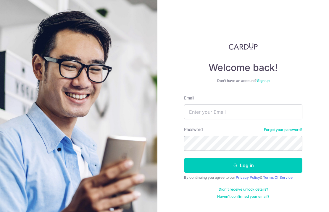
type input "[EMAIL_ADDRESS][DOMAIN_NAME]"
click at [264, 158] on button "Log in" at bounding box center [243, 165] width 119 height 15
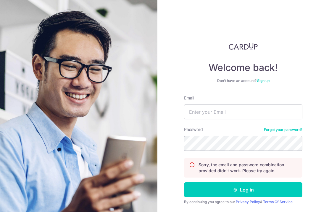
click at [274, 106] on input "Email" at bounding box center [243, 111] width 119 height 15
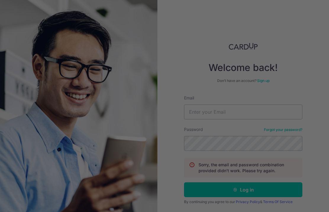
type input "[EMAIL_ADDRESS][DOMAIN_NAME]"
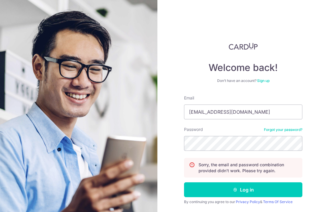
click at [271, 182] on button "Log in" at bounding box center [243, 189] width 119 height 15
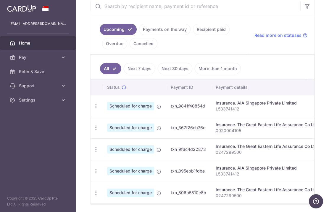
scroll to position [124, 0]
click at [139, 35] on link "Payments on the way" at bounding box center [165, 29] width 52 height 11
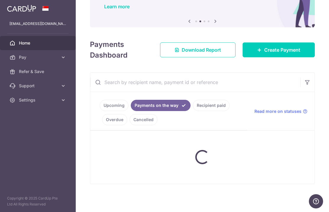
scroll to position [34, 0]
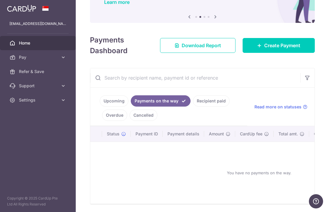
click at [193, 106] on link "Recipient paid" at bounding box center [211, 100] width 37 height 11
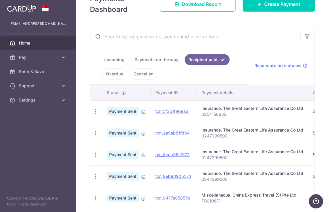
scroll to position [101, 0]
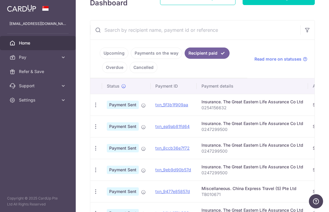
click at [100, 59] on link "Upcoming" at bounding box center [114, 52] width 29 height 11
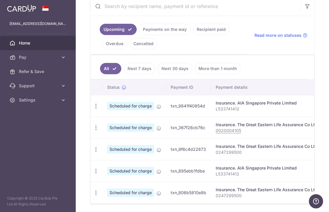
click at [124, 69] on link "Next 7 days" at bounding box center [140, 68] width 32 height 11
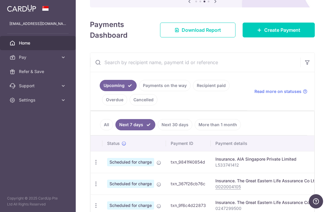
scroll to position [78, 0]
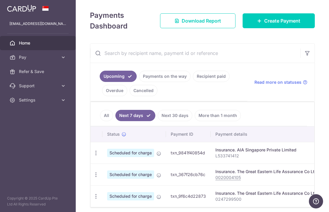
click at [100, 114] on link "All" at bounding box center [106, 115] width 13 height 11
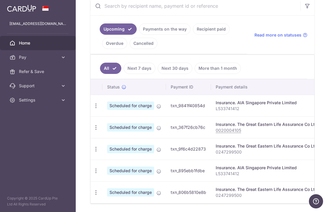
scroll to position [124, 0]
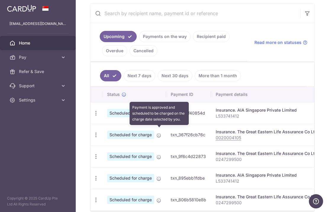
click at [157, 133] on icon at bounding box center [159, 135] width 5 height 5
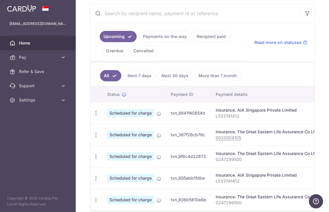
click at [103, 87] on th "Status" at bounding box center [135, 94] width 64 height 15
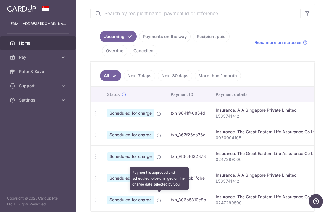
click at [157, 196] on span at bounding box center [159, 198] width 5 height 5
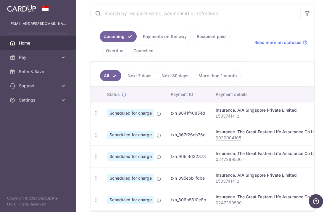
click at [192, 70] on ul "All Next 7 days Next 30 days More than 1 month" at bounding box center [199, 74] width 217 height 24
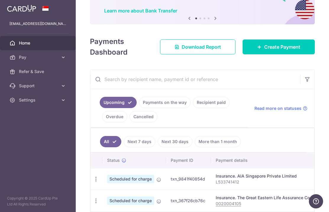
scroll to position [35, 0]
